Goal: Task Accomplishment & Management: Manage account settings

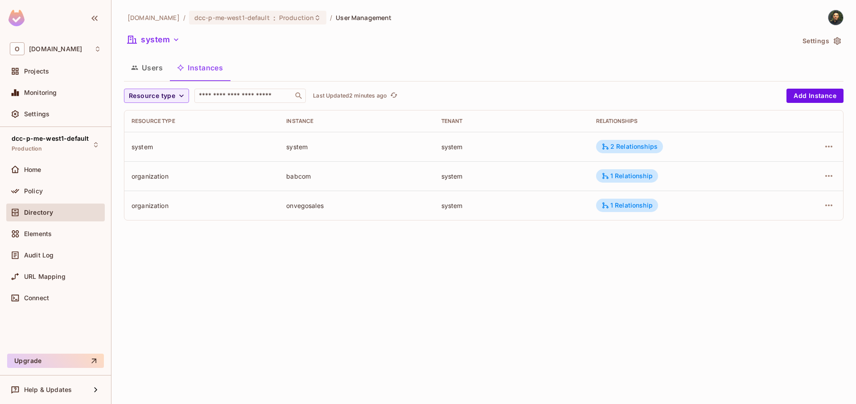
click at [385, 68] on div "Users Instances" at bounding box center [483, 68] width 719 height 22
drag, startPoint x: 286, startPoint y: 207, endPoint x: 360, endPoint y: 205, distance: 74.0
click at [360, 205] on td "babcom-demos" at bounding box center [356, 205] width 155 height 29
click at [360, 205] on div "babcom-demos" at bounding box center [356, 205] width 140 height 8
click at [625, 212] on div "1 Relationship" at bounding box center [627, 205] width 62 height 13
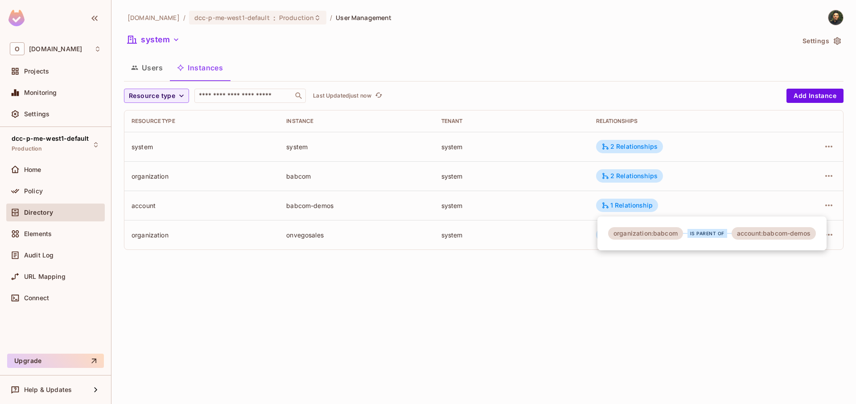
click at [582, 208] on div at bounding box center [428, 202] width 856 height 404
